Goal: Communication & Community: Answer question/provide support

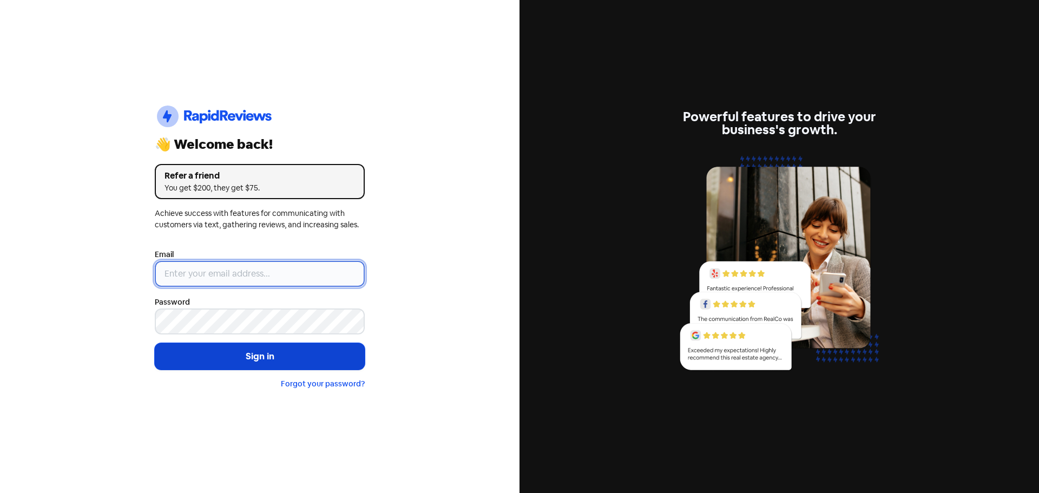
type input "[EMAIL_ADDRESS][PERSON_NAME][DOMAIN_NAME]"
click at [288, 360] on button "Sign in" at bounding box center [260, 356] width 210 height 27
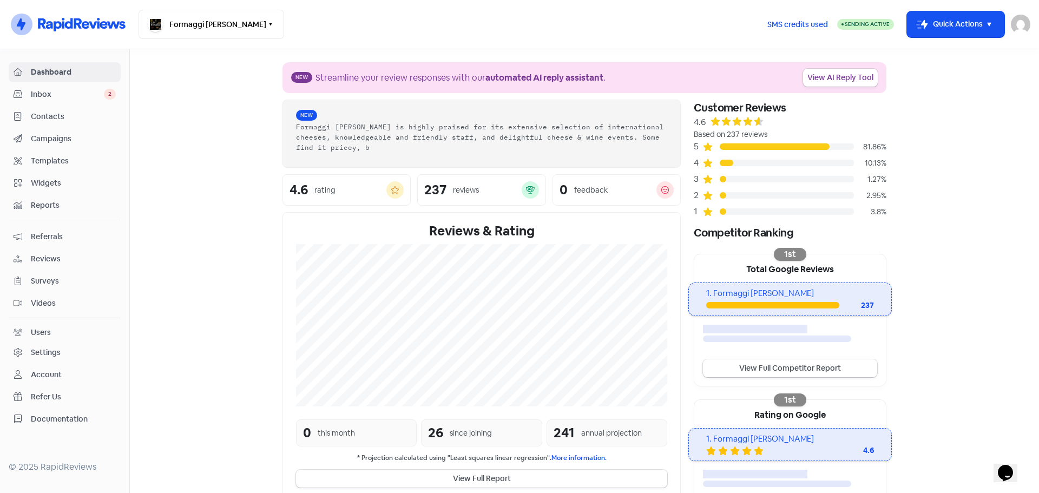
click at [51, 97] on span "Inbox" at bounding box center [67, 94] width 73 height 11
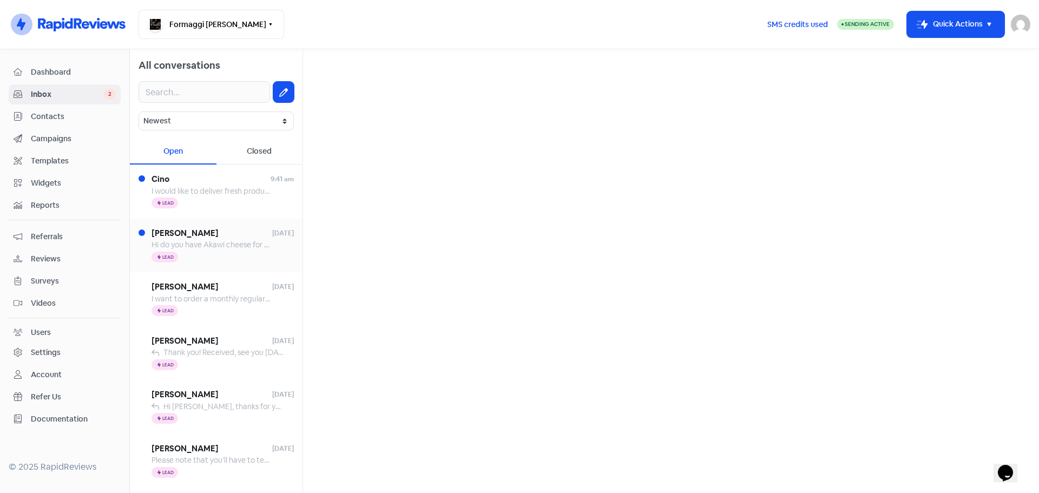
click at [174, 246] on span "Hi do you have Akawi cheese for sweets and knafeh? Thank you" at bounding box center [261, 245] width 219 height 10
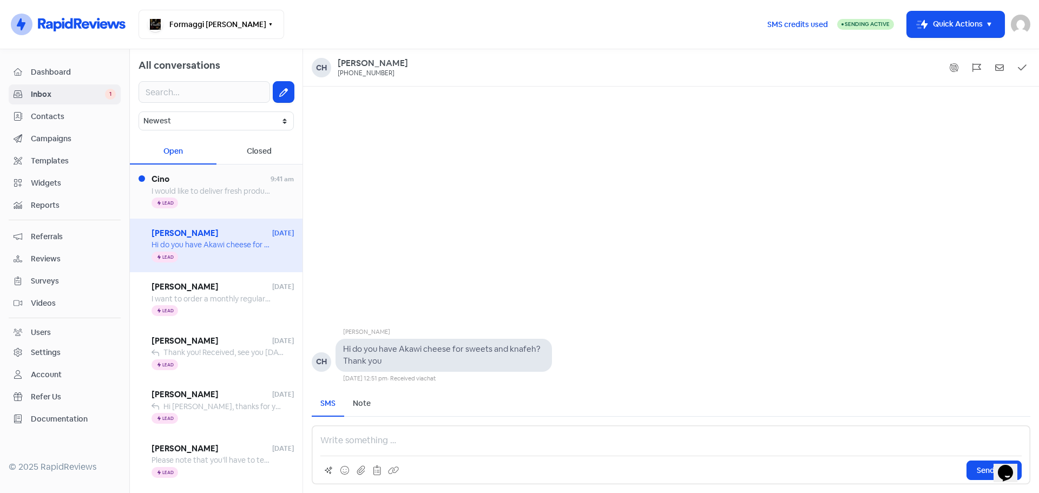
click at [223, 194] on span "I would like to deliver fresh product to westamead" at bounding box center [238, 191] width 173 height 10
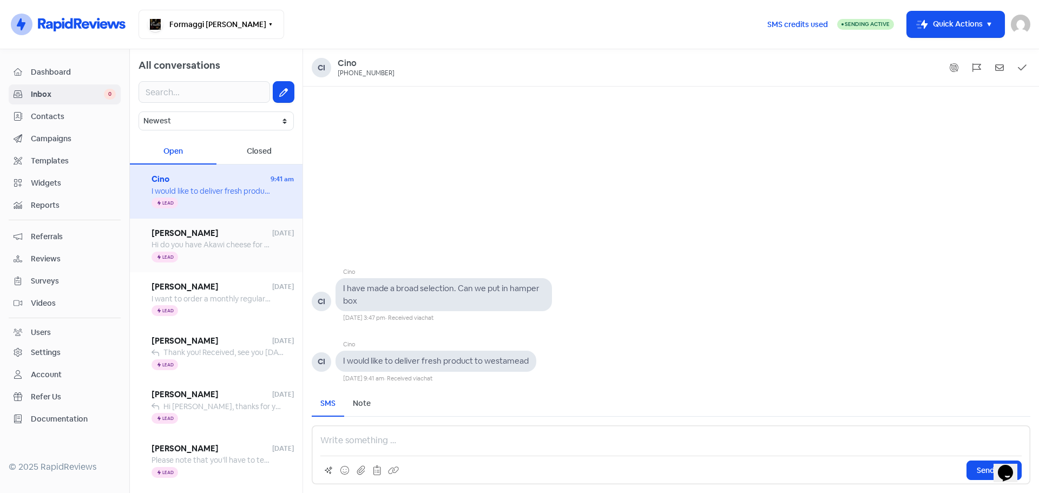
click at [221, 246] on span "Hi do you have Akawi cheese for sweets and knafeh? Thank you" at bounding box center [261, 245] width 219 height 10
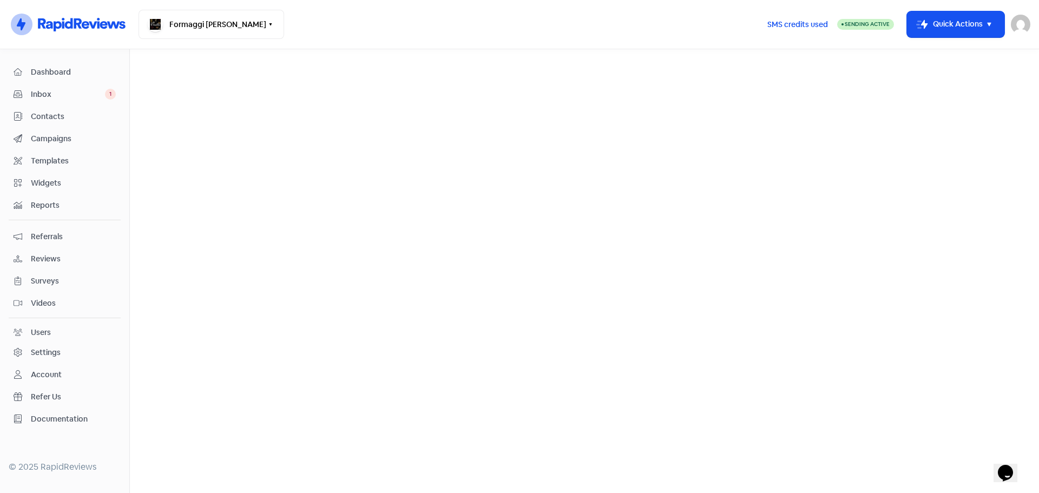
click at [93, 90] on span "Inbox" at bounding box center [68, 94] width 74 height 11
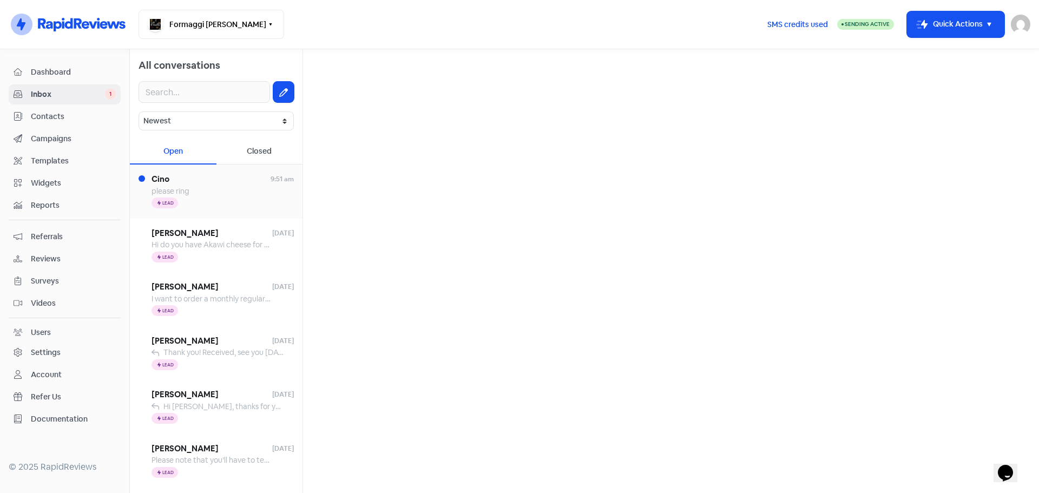
click at [176, 202] on span "Icon For Thunder Lead" at bounding box center [165, 203] width 27 height 11
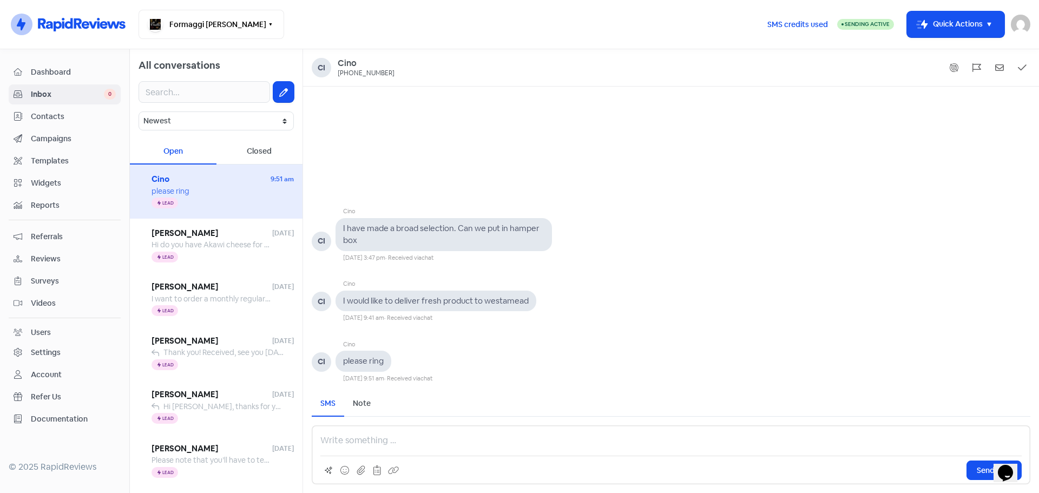
click at [335, 439] on p at bounding box center [670, 440] width 701 height 13
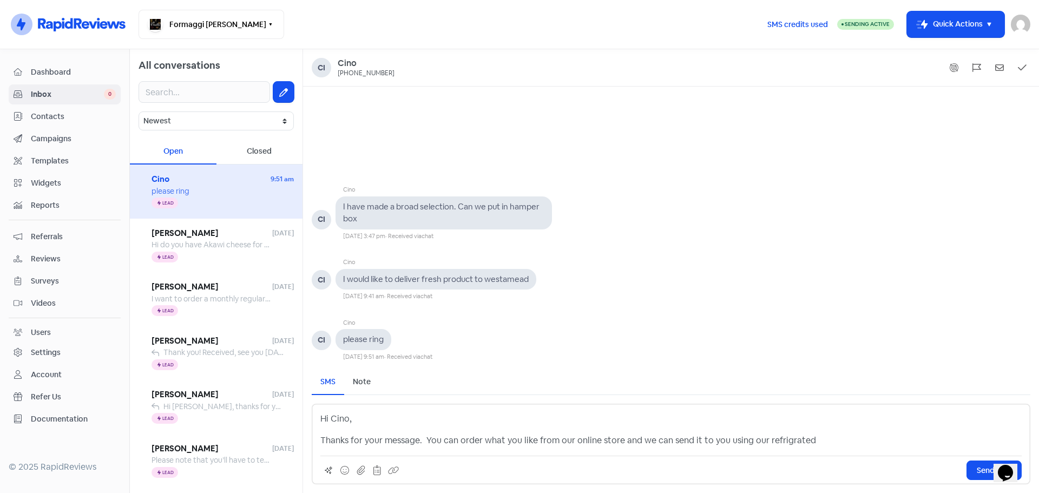
click at [785, 438] on p "Thanks for your message. You can order what you like from our online store and …" at bounding box center [670, 440] width 701 height 13
drag, startPoint x: 803, startPoint y: 441, endPoint x: 764, endPoint y: 440, distance: 39.0
click at [764, 440] on p "Thanks for your message. You can order what you like from our online store and …" at bounding box center [670, 440] width 701 height 13
click at [765, 440] on p "Thanks for your message. You can order what you like from our online store and …" at bounding box center [670, 440] width 701 height 13
drag, startPoint x: 762, startPoint y: 440, endPoint x: 802, endPoint y: 439, distance: 40.1
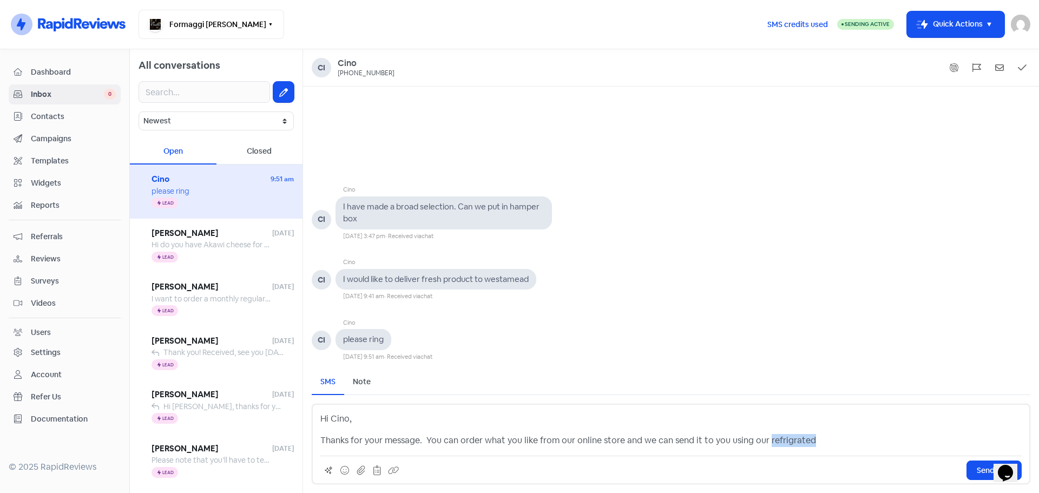
click at [802, 439] on p "Thanks for your message. You can order what you like from our online store and …" at bounding box center [670, 440] width 701 height 13
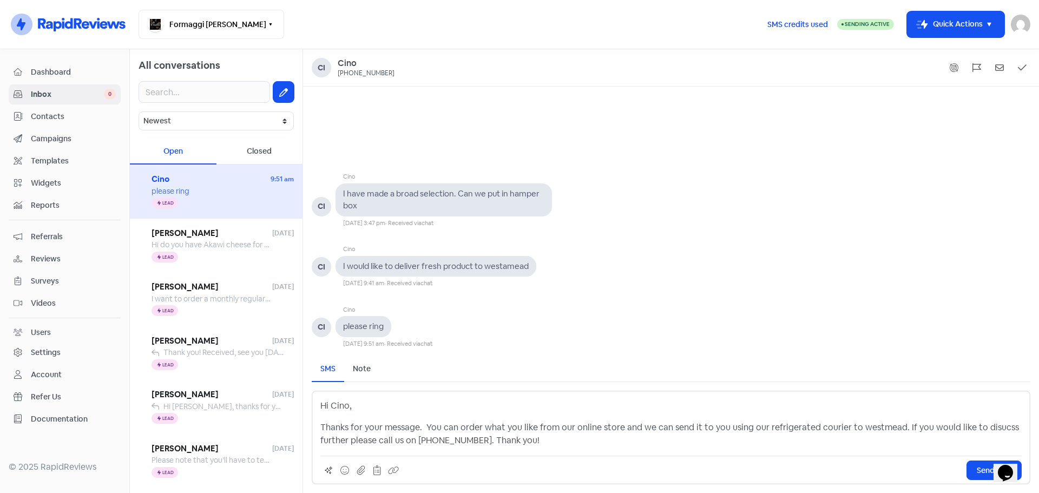
click at [861, 425] on p "Thanks for your message. You can order what you like from our online store and …" at bounding box center [670, 434] width 701 height 26
click at [996, 427] on p "Thanks for your message. You can order what you like from our online store and …" at bounding box center [670, 434] width 701 height 26
drag, startPoint x: 986, startPoint y: 429, endPoint x: 1009, endPoint y: 449, distance: 30.6
click at [987, 429] on p "Thanks for your message. You can order what you like from our online store and …" at bounding box center [670, 434] width 701 height 26
click at [986, 476] on button "Send SMS" at bounding box center [993, 469] width 55 height 19
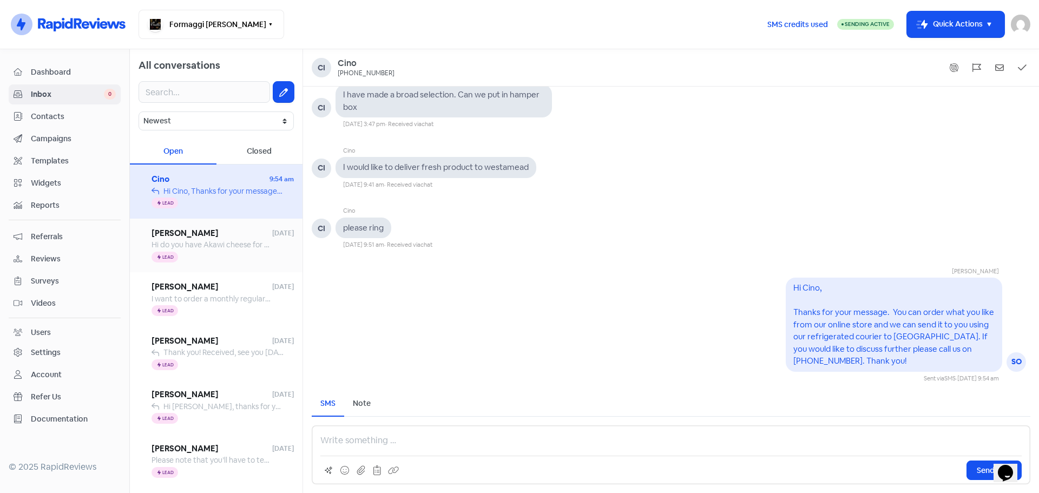
click at [209, 251] on div "Icon For Thunder Lead" at bounding box center [223, 257] width 142 height 13
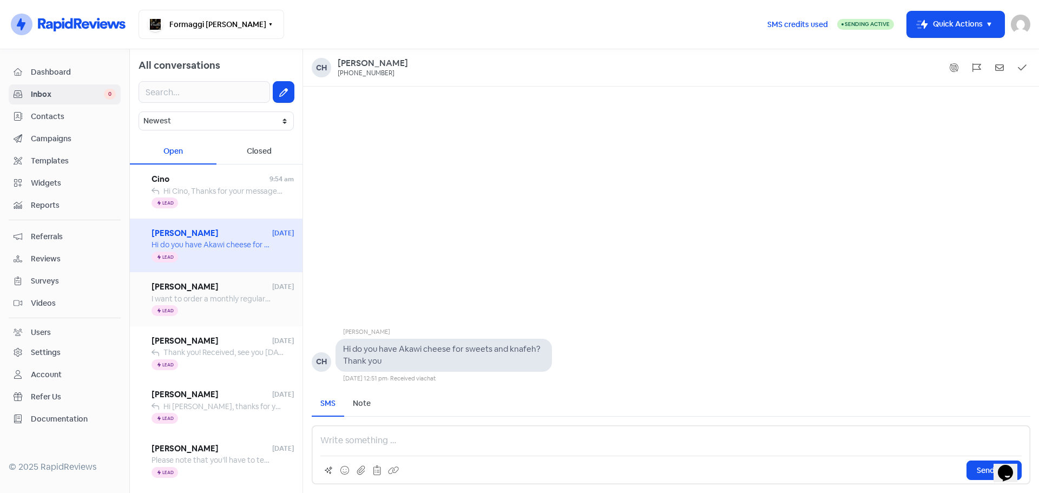
click at [218, 288] on span "[PERSON_NAME]" at bounding box center [212, 287] width 121 height 12
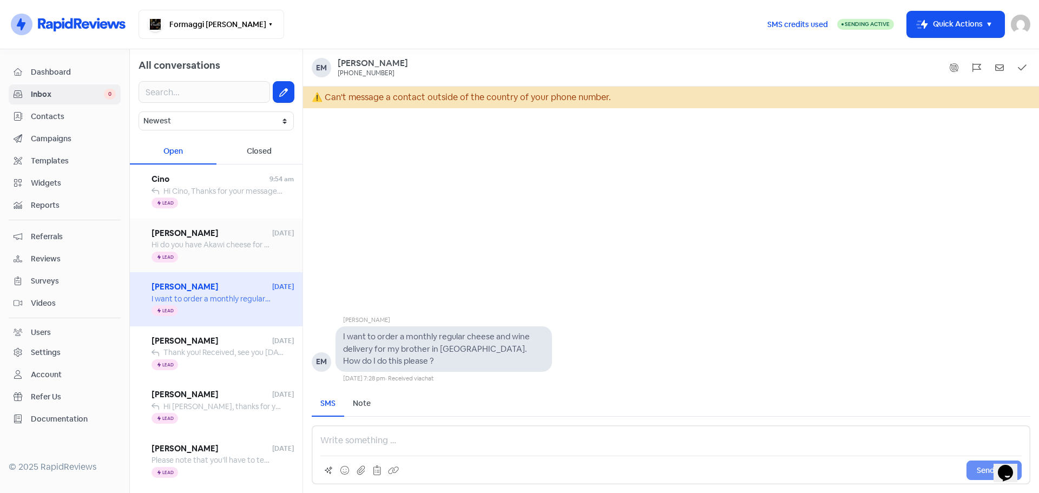
click at [216, 259] on div "Icon For Thunder Lead" at bounding box center [223, 257] width 142 height 13
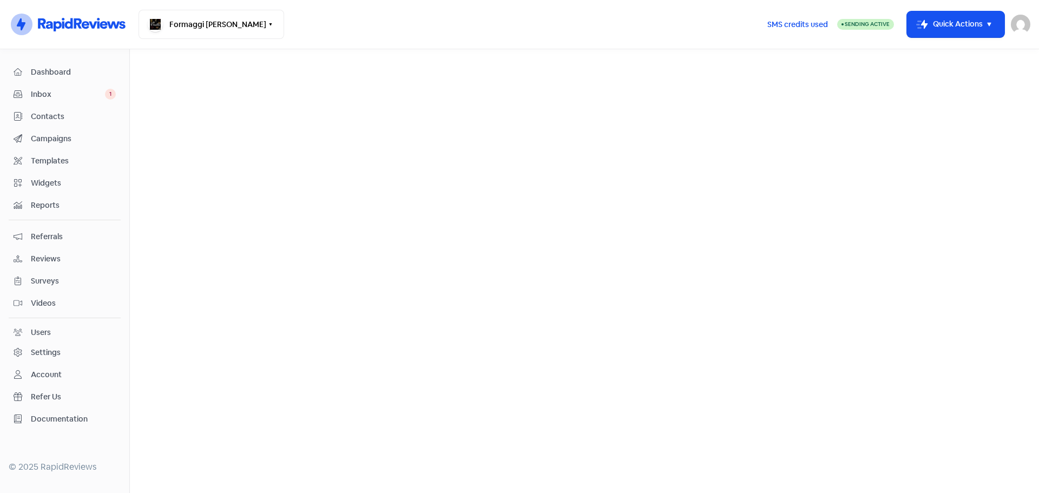
click at [52, 92] on span "Inbox" at bounding box center [68, 94] width 74 height 11
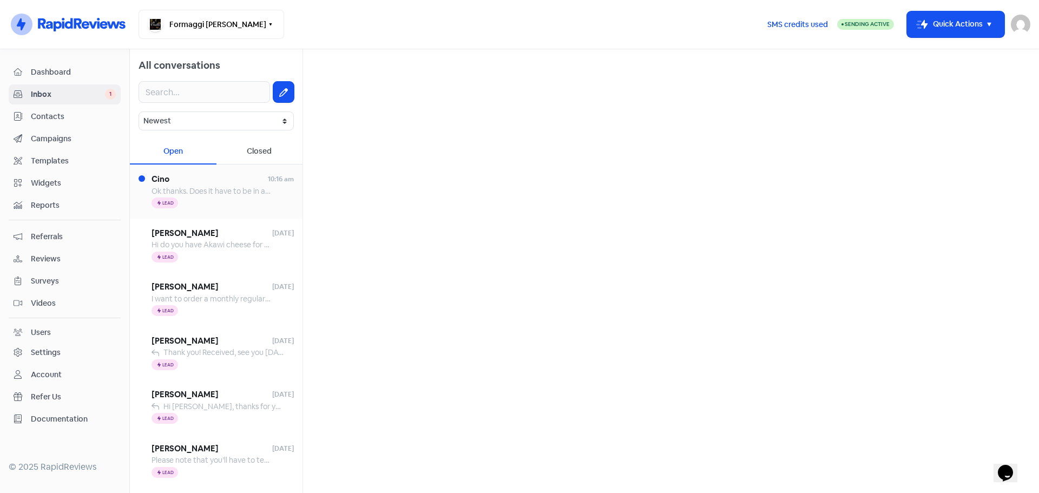
click at [188, 190] on span "Ok thanks. Does it have to be in an hamper? Or it can be avoided. We are orderi…" at bounding box center [323, 191] width 343 height 10
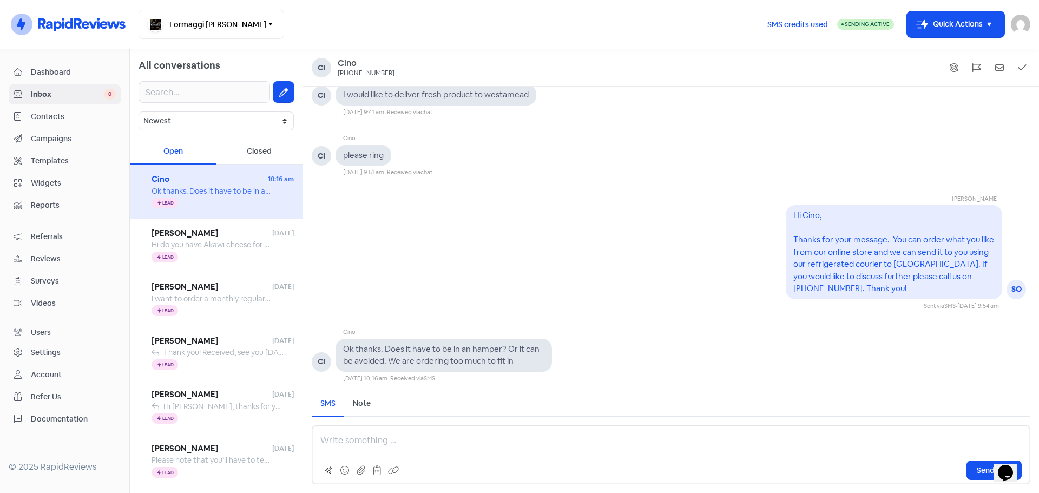
click at [332, 440] on p at bounding box center [670, 440] width 701 height 13
click at [319, 440] on div "it doesnt need to be in a hamper Send SMS" at bounding box center [671, 454] width 719 height 59
click at [321, 443] on p "it doesnt need to be in a hamper" at bounding box center [670, 440] width 701 height 13
click at [330, 442] on p "It doesnt need to be in a hamper" at bounding box center [670, 440] width 701 height 13
click at [351, 443] on p "It doesnt need to be in a hamper" at bounding box center [670, 440] width 701 height 13
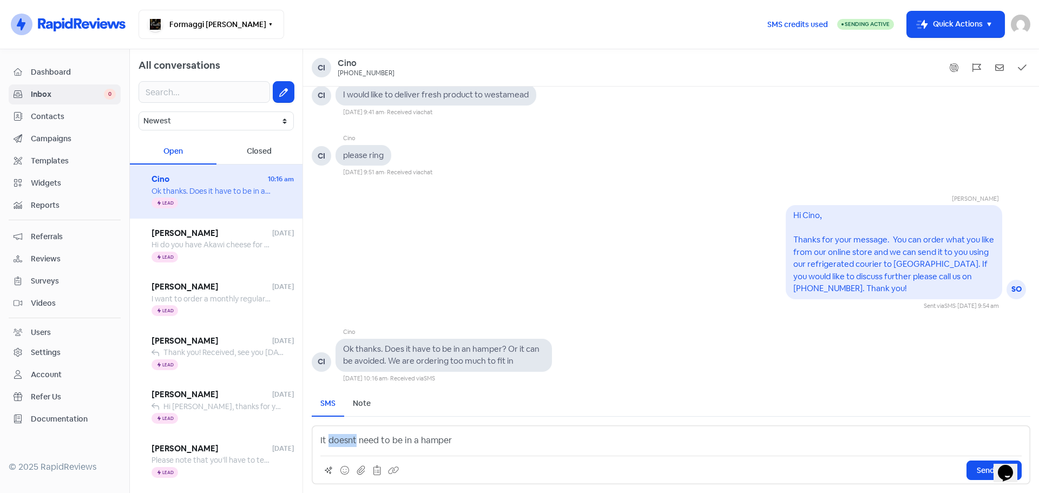
drag, startPoint x: 354, startPoint y: 441, endPoint x: 330, endPoint y: 437, distance: 24.7
click at [330, 437] on p "It doesnt need to be in a hamper" at bounding box center [670, 440] width 701 height 13
click at [457, 440] on p "It doesn't need to be in a hamper" at bounding box center [670, 440] width 701 height 13
click at [316, 440] on div "It doesn't need to be in a hamper :) Send SMS" at bounding box center [671, 454] width 719 height 59
click at [319, 443] on div "It doesn't need to be in a hamper :) Send SMS" at bounding box center [671, 454] width 719 height 59
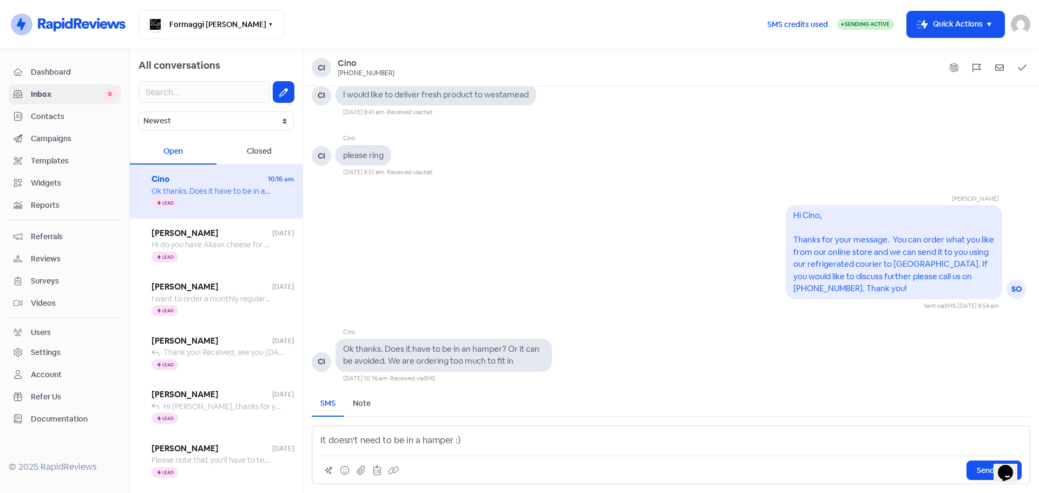
click at [320, 442] on p "It doesn't need to be in a hamper :)" at bounding box center [670, 440] width 701 height 13
click at [985, 470] on span "Send SMS" at bounding box center [994, 470] width 35 height 11
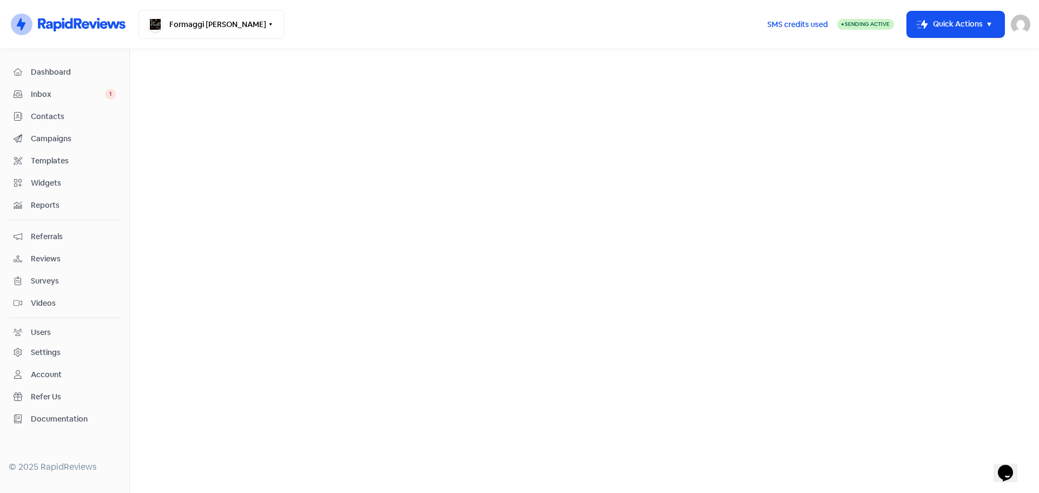
click at [61, 97] on span "Inbox" at bounding box center [68, 94] width 74 height 11
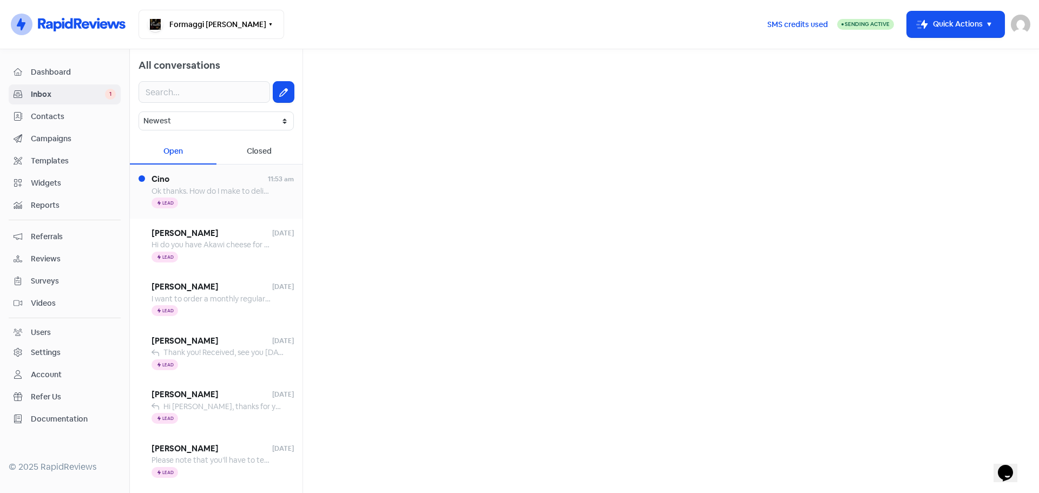
click at [185, 188] on span "Ok thanks. How do I make to deliveries in same spot?" at bounding box center [242, 191] width 181 height 10
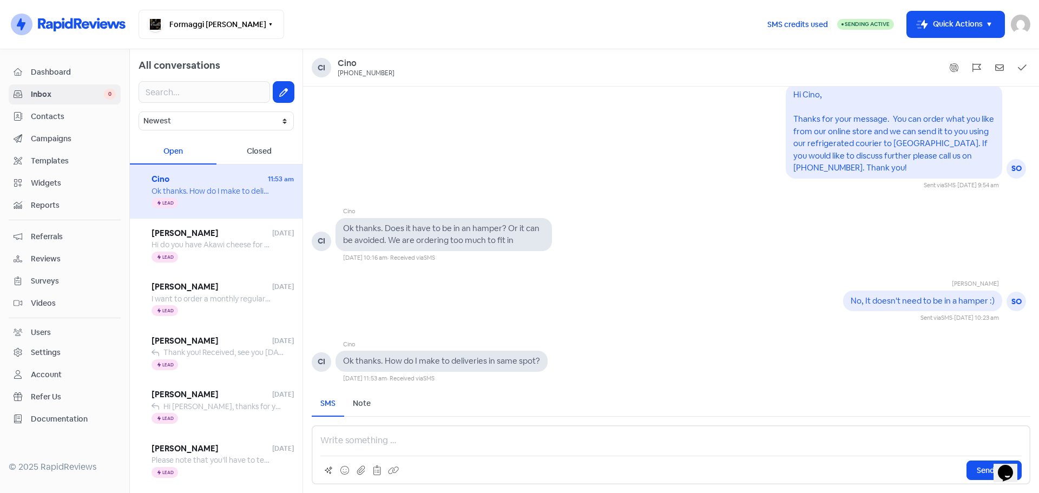
click at [326, 439] on p at bounding box center [670, 440] width 701 height 13
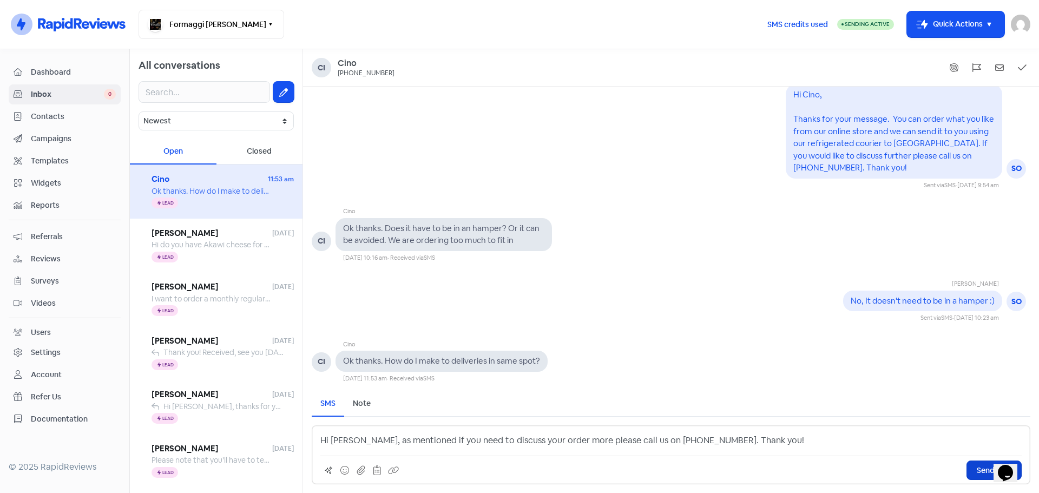
click at [980, 470] on span "Send SMS" at bounding box center [994, 470] width 35 height 11
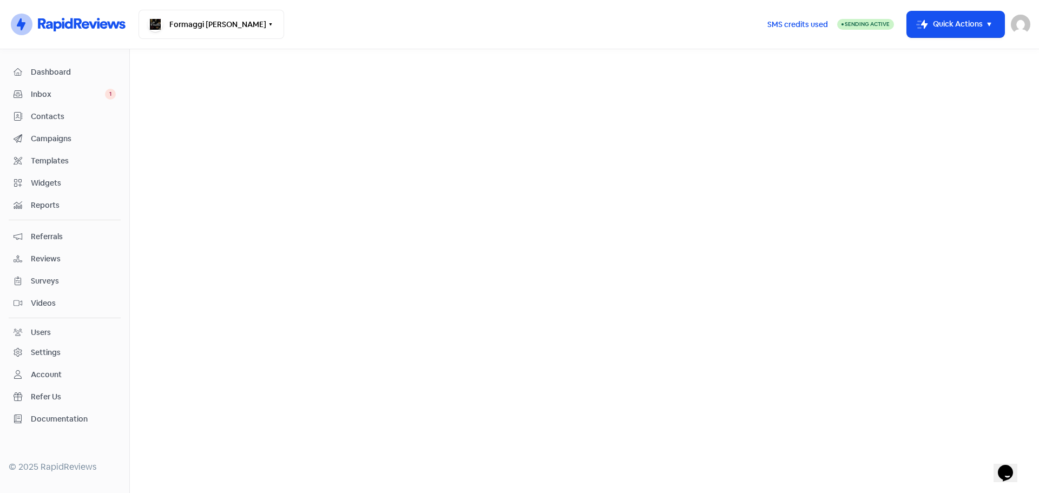
click at [44, 94] on span "Inbox" at bounding box center [68, 94] width 74 height 11
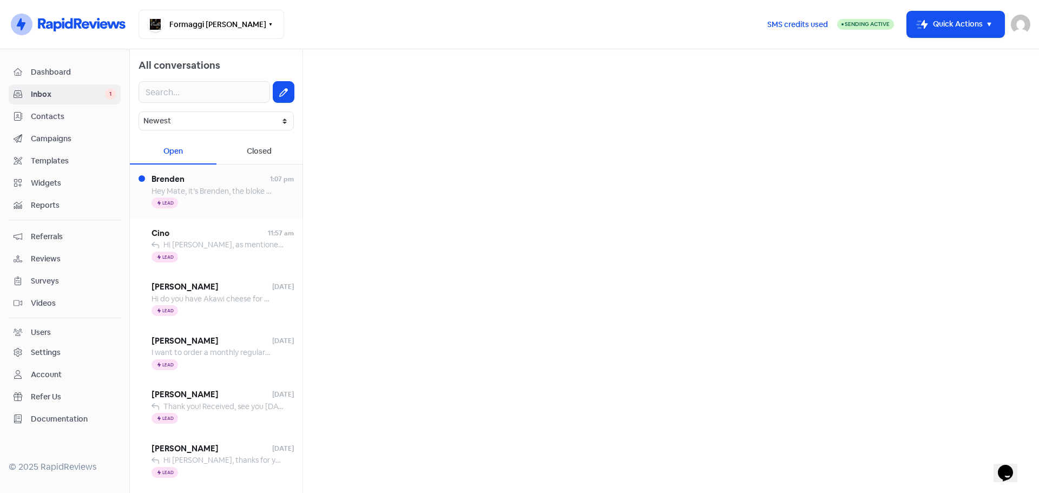
click at [182, 177] on span "Brenden" at bounding box center [211, 179] width 119 height 12
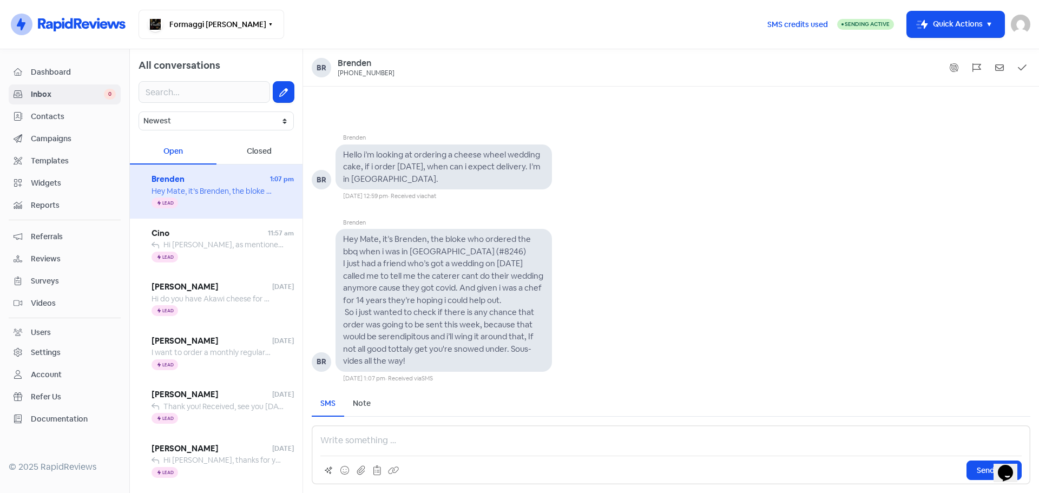
click at [343, 440] on p at bounding box center [670, 440] width 701 height 13
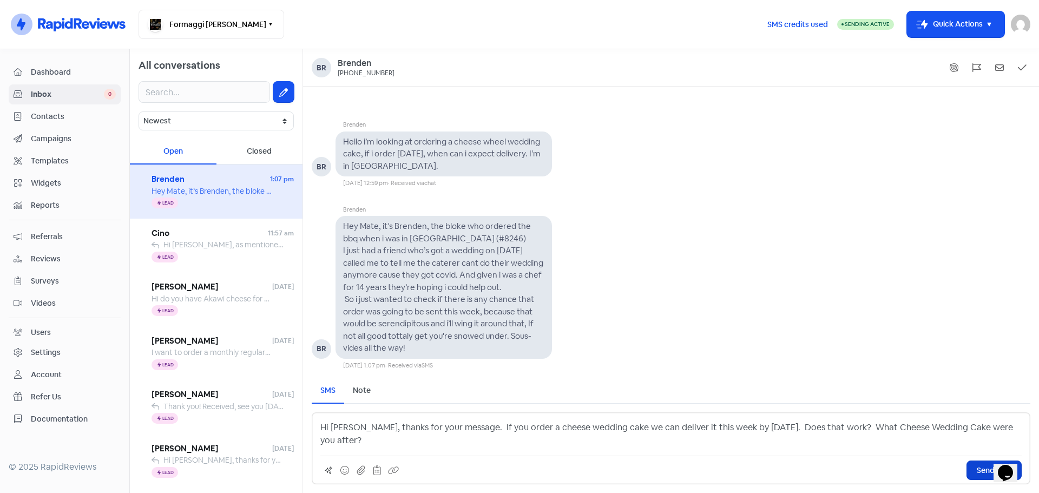
click at [975, 472] on button "Send SMS" at bounding box center [993, 469] width 55 height 19
